Goal: Task Accomplishment & Management: Complete application form

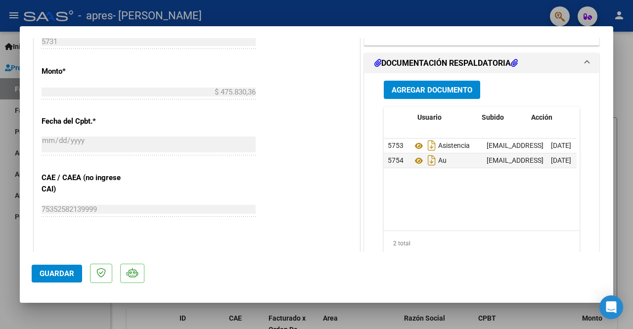
scroll to position [0, 69]
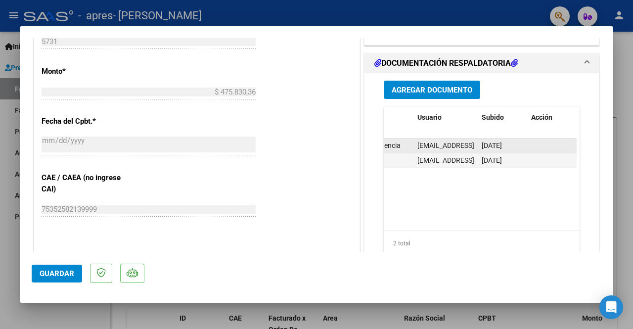
click at [438, 138] on datatable-body-cell "[EMAIL_ADDRESS][DOMAIN_NAME] - [PERSON_NAME]" at bounding box center [445, 145] width 64 height 14
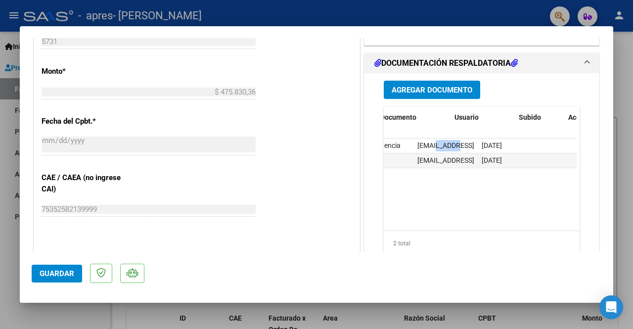
scroll to position [0, 0]
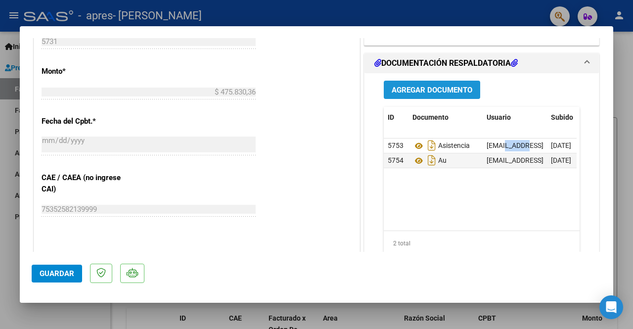
click at [443, 81] on button "Agregar Documento" at bounding box center [431, 90] width 96 height 18
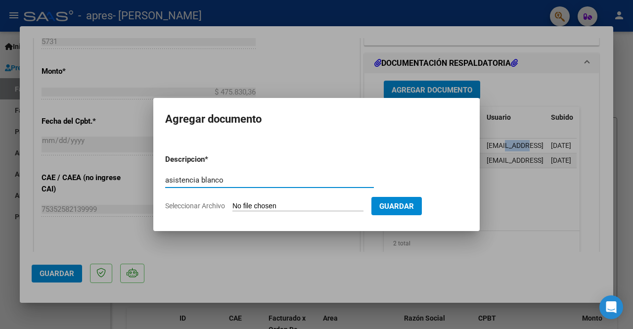
type input "asistencia blanco"
click at [276, 209] on input "Seleccionar Archivo" at bounding box center [297, 206] width 131 height 9
type input "C:\fakepath\ASIST AGOSTO BLANCO.pdf"
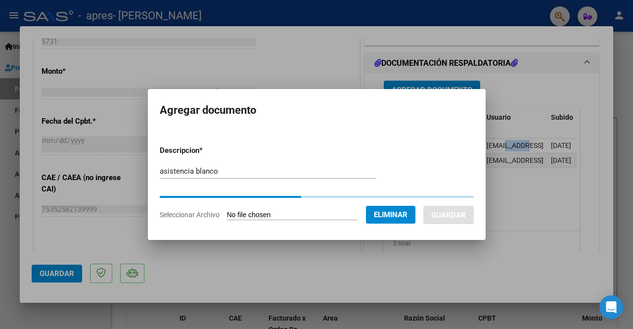
click at [280, 172] on input "asistencia blanco" at bounding box center [268, 171] width 216 height 9
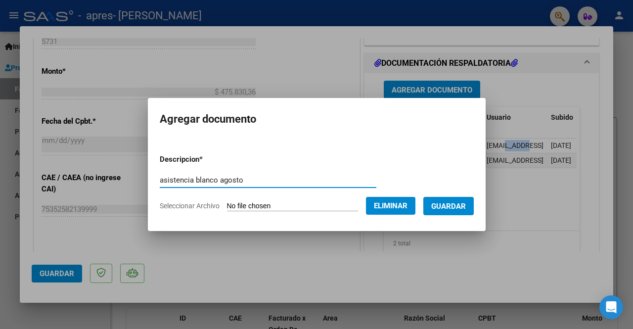
type input "asistencia blanco agosto"
click at [444, 200] on button "Guardar" at bounding box center [448, 206] width 50 height 18
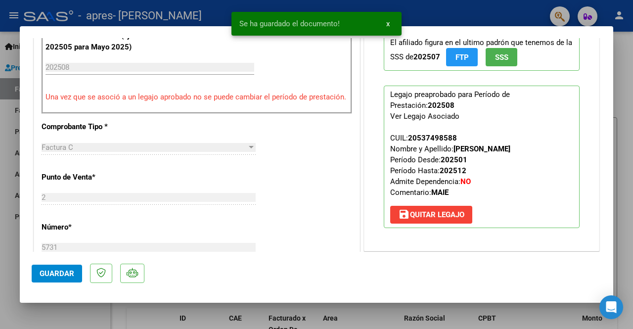
scroll to position [156, 0]
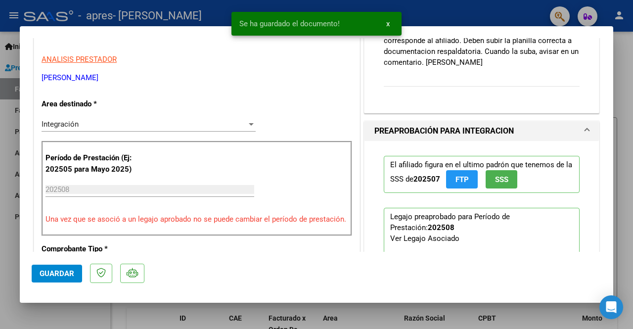
click at [517, 77] on div "Comentarios De la Obra Social: 06/09 Se rechaza ya que la planilla de asistenci…" at bounding box center [481, 50] width 196 height 93
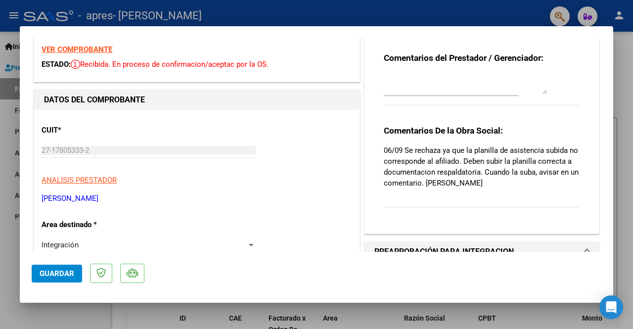
scroll to position [0, 0]
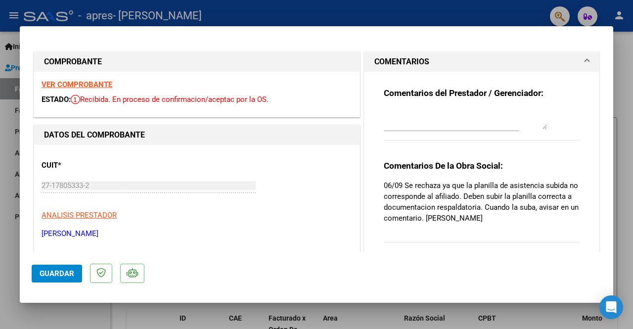
click at [479, 124] on textarea at bounding box center [464, 119] width 163 height 20
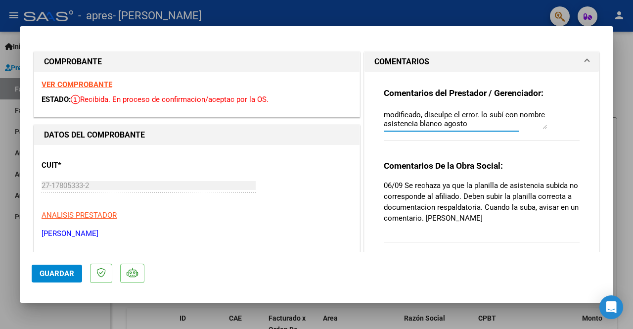
click at [464, 122] on textarea "modificado, disculpe el error. lo subí con nombre asistencia blanco agosto" at bounding box center [464, 119] width 163 height 20
click at [583, 67] on mat-expansion-panel-header "COMENTARIOS" at bounding box center [481, 62] width 234 height 20
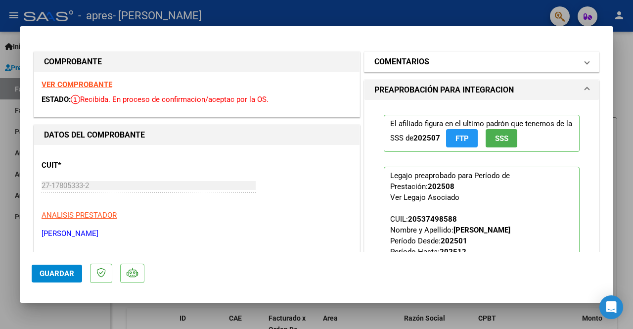
click at [591, 59] on mat-expansion-panel-header "COMENTARIOS" at bounding box center [481, 62] width 234 height 20
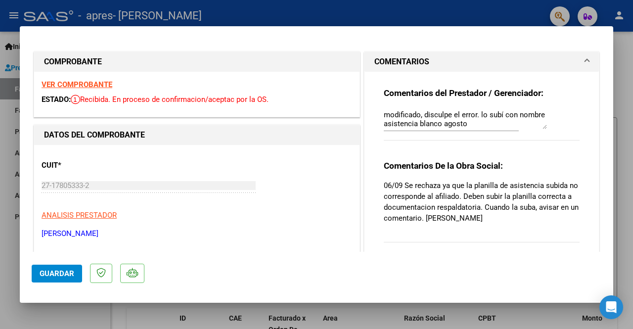
click at [493, 126] on textarea "modificado, disculpe el error. lo subí con nombre asistencia blanco agosto" at bounding box center [464, 119] width 163 height 20
type textarea "modificado, disculpe el error. lo subí con nombre asistencia blanco agosto."
drag, startPoint x: 493, startPoint y: 126, endPoint x: 285, endPoint y: 94, distance: 210.8
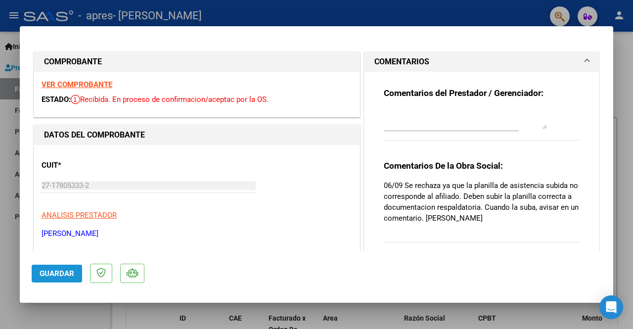
click at [70, 271] on span "Guardar" at bounding box center [57, 273] width 35 height 9
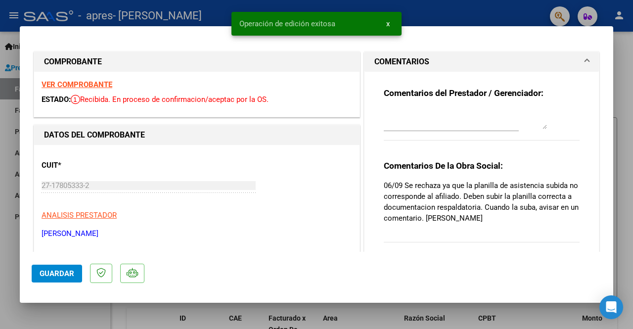
click at [0, 257] on div at bounding box center [316, 164] width 633 height 329
type input "$ 0,00"
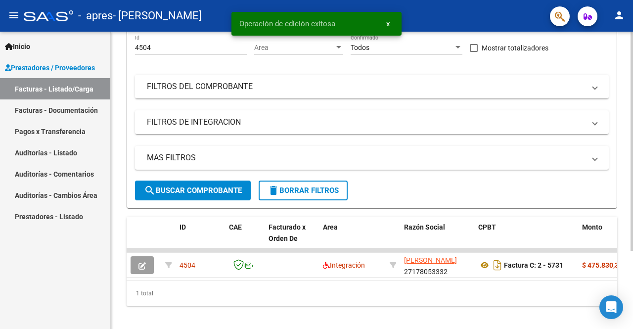
scroll to position [106, 0]
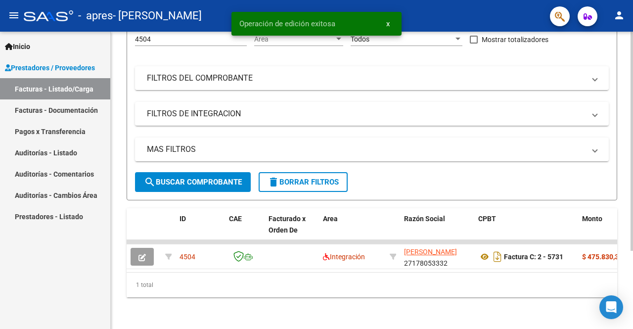
click at [632, 191] on div at bounding box center [631, 219] width 2 height 219
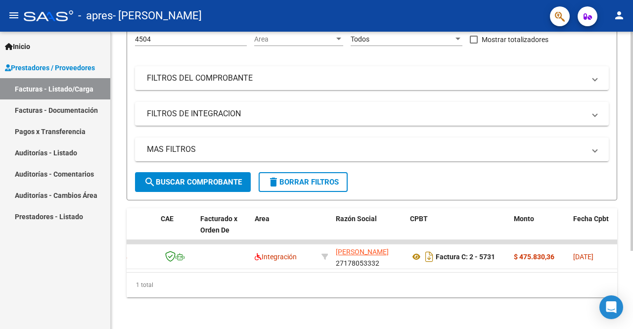
scroll to position [0, 0]
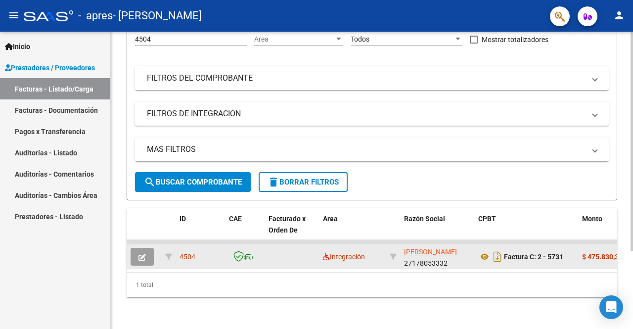
click at [528, 255] on div "Factura C: 2 - 5731" at bounding box center [526, 257] width 96 height 16
click at [601, 261] on datatable-body-cell "$ 475.830,36" at bounding box center [607, 256] width 59 height 24
click at [571, 244] on datatable-body-cell "Factura C: 2 - 5731" at bounding box center [526, 256] width 104 height 24
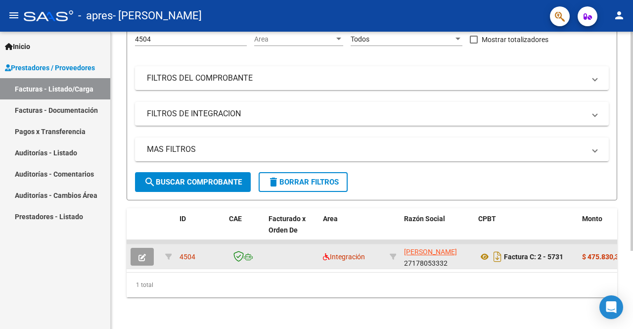
click at [571, 244] on datatable-body-cell "Factura C: 2 - 5731" at bounding box center [526, 256] width 104 height 24
click at [140, 254] on icon "button" at bounding box center [141, 257] width 7 height 7
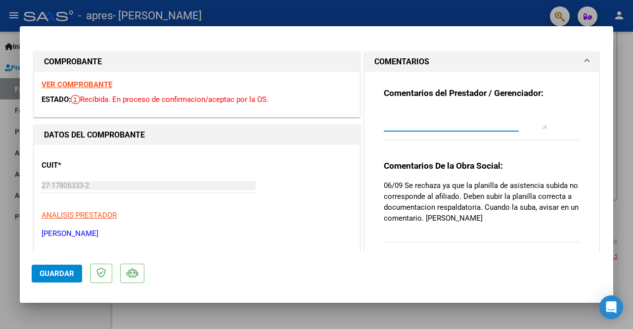
click at [402, 119] on textarea at bounding box center [464, 119] width 163 height 20
click at [475, 126] on textarea at bounding box center [464, 119] width 163 height 20
click at [492, 126] on textarea at bounding box center [464, 119] width 163 height 20
click at [541, 126] on textarea at bounding box center [464, 119] width 163 height 20
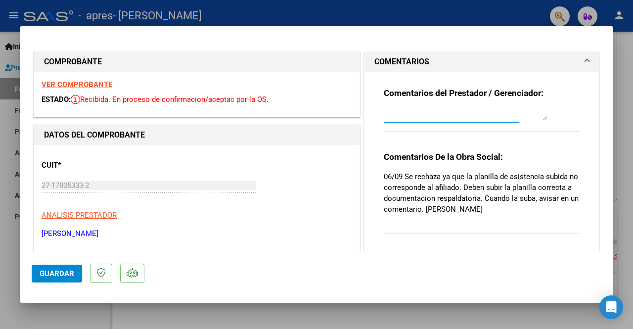
drag, startPoint x: 541, startPoint y: 126, endPoint x: 539, endPoint y: 72, distance: 54.4
click at [539, 72] on div "Comentarios del Prestador / Gerenciador: Comentarios De la Obra Social: 06/09 S…" at bounding box center [481, 162] width 211 height 180
click at [423, 199] on p "06/09 Se rechaza ya que la planilla de asistencia subida no corresponde al afil…" at bounding box center [481, 192] width 196 height 43
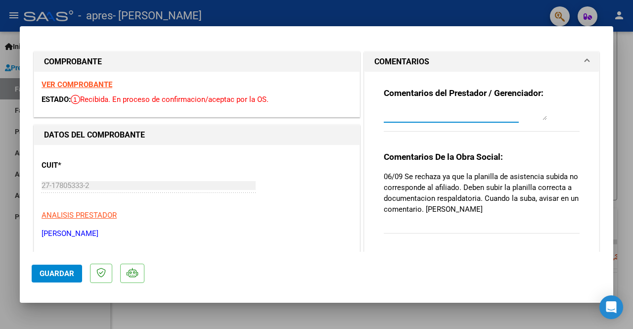
click at [471, 115] on textarea at bounding box center [464, 116] width 163 height 7
click at [0, 230] on div at bounding box center [316, 164] width 633 height 329
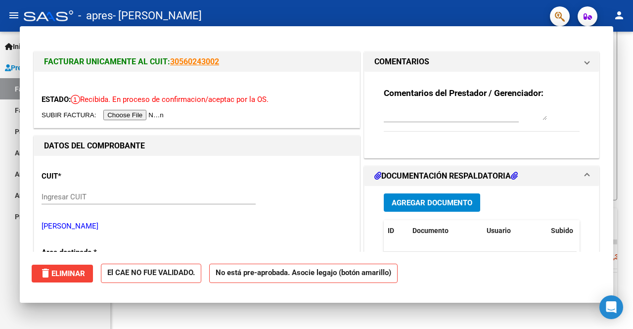
type input "$ 0,00"
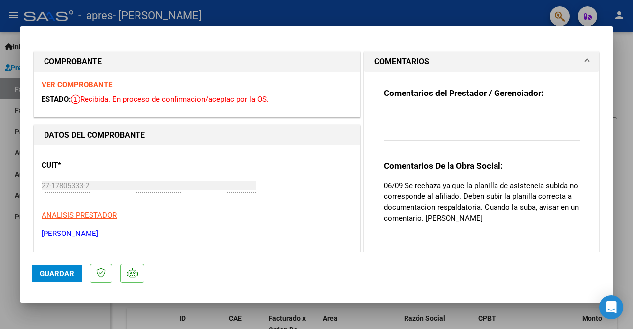
click at [477, 136] on div at bounding box center [450, 123] width 135 height 33
click at [486, 117] on textarea at bounding box center [464, 119] width 163 height 20
click at [437, 116] on textarea at bounding box center [464, 119] width 163 height 20
paste textarea "modificado, disculpe el error. lo subí con nombre asistencia blanco agosto."
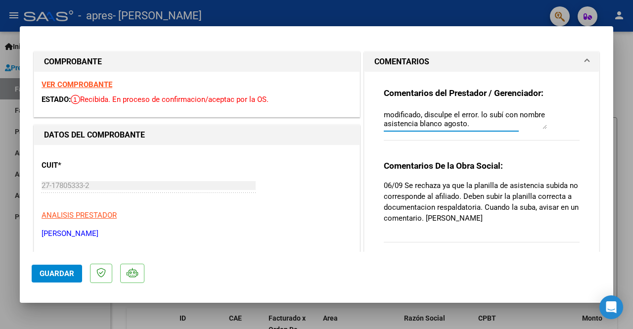
scroll to position [8, 0]
type textarea "modificado, disculpe el error. lo subí con nombre asistencia blanco agosto."
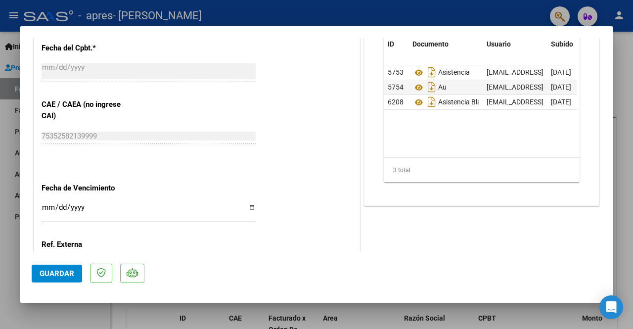
scroll to position [644, 0]
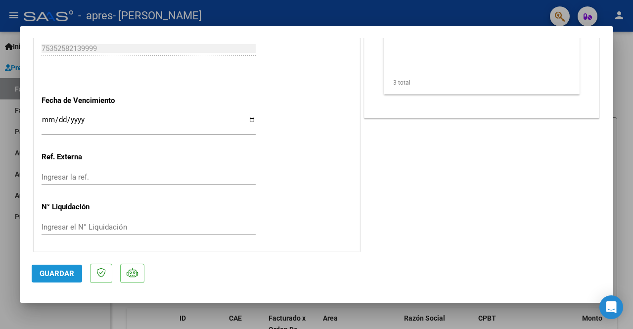
click at [63, 269] on span "Guardar" at bounding box center [57, 273] width 35 height 9
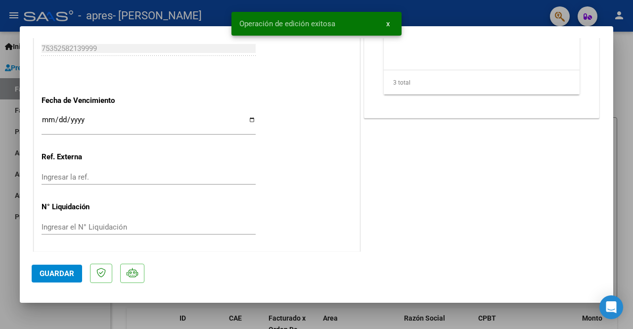
click at [0, 274] on div at bounding box center [316, 164] width 633 height 329
type input "$ 0,00"
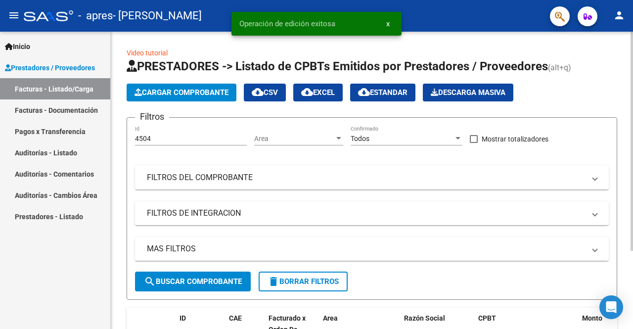
scroll to position [106, 0]
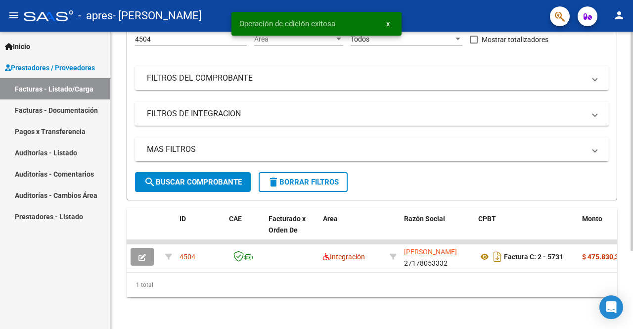
click at [632, 153] on div at bounding box center [631, 219] width 2 height 219
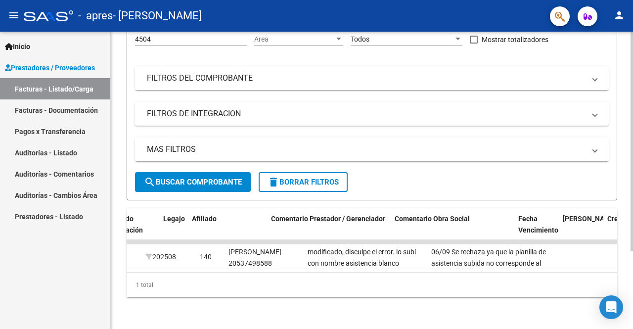
scroll to position [0, 1307]
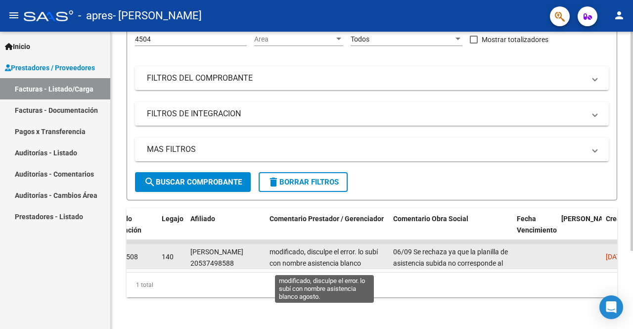
click at [344, 254] on span "modificado, disculpe el error. lo subí con nombre asistencia blanco agosto." at bounding box center [323, 263] width 108 height 31
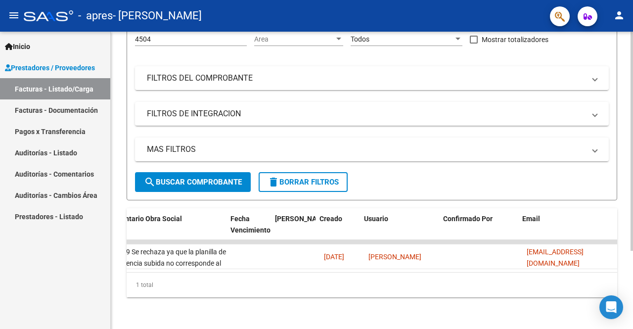
scroll to position [0, 1593]
click at [631, 271] on div at bounding box center [631, 219] width 2 height 219
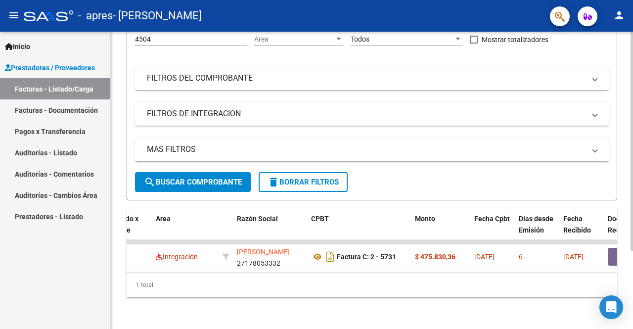
scroll to position [0, 0]
